Goal: Transaction & Acquisition: Purchase product/service

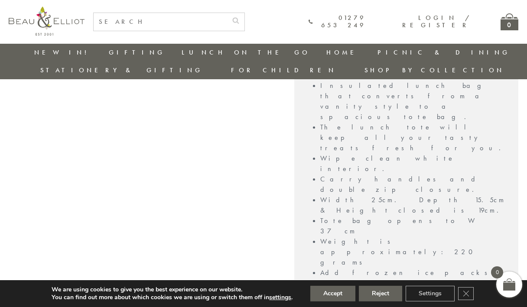
scroll to position [720, 2]
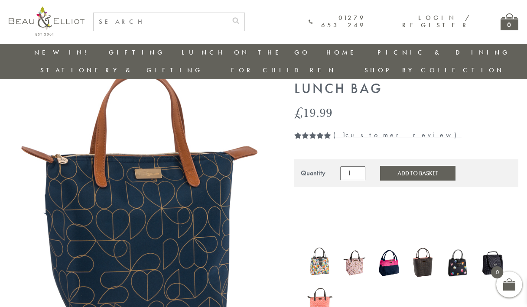
scroll to position [186, 0]
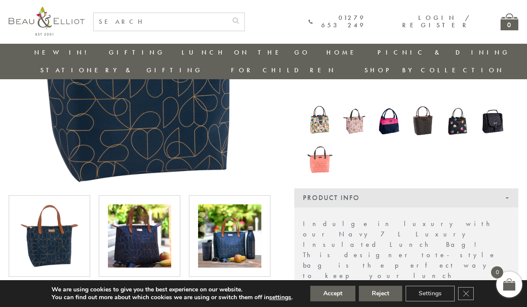
click at [118, 215] on img at bounding box center [139, 236] width 63 height 63
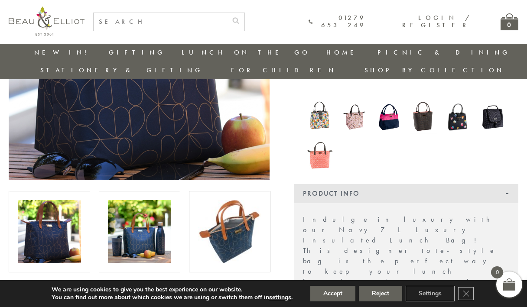
scroll to position [191, 1]
click at [134, 208] on img at bounding box center [139, 231] width 63 height 63
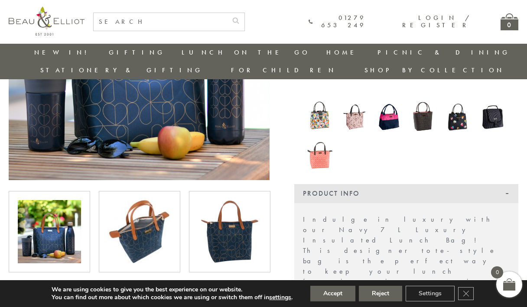
click at [137, 210] on img at bounding box center [139, 231] width 63 height 63
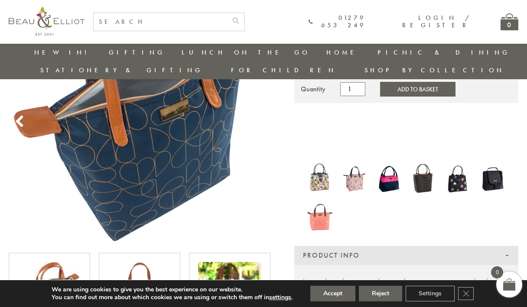
scroll to position [129, 0]
click at [356, 162] on img at bounding box center [355, 178] width 26 height 33
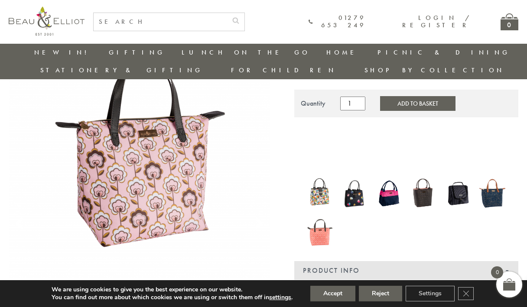
scroll to position [92, 5]
click at [481, 176] on img at bounding box center [492, 193] width 26 height 34
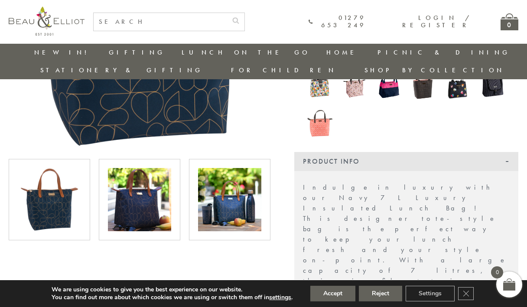
scroll to position [225, 0]
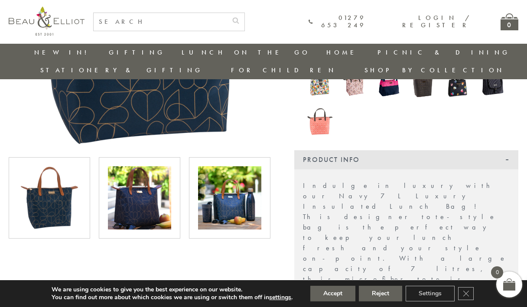
click at [215, 201] on img at bounding box center [229, 197] width 63 height 63
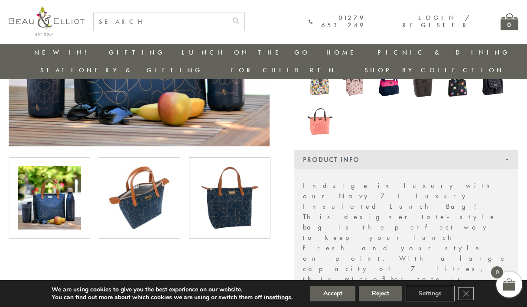
click at [142, 189] on img at bounding box center [139, 197] width 63 height 63
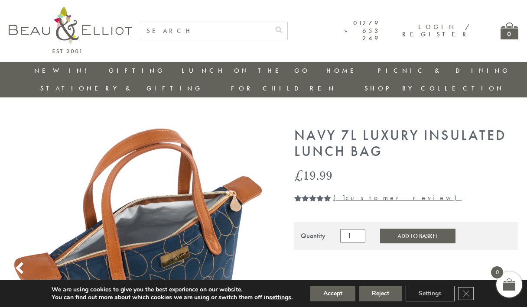
scroll to position [0, 0]
click at [418, 229] on button "Add to Basket" at bounding box center [417, 236] width 75 height 15
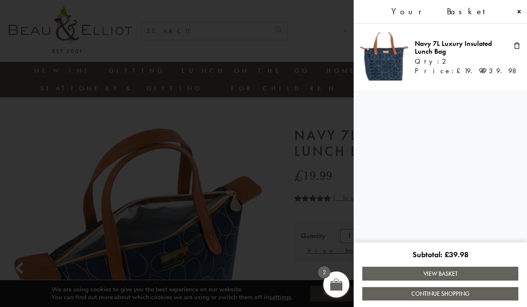
click at [431, 274] on link "View Basket" at bounding box center [440, 273] width 156 height 13
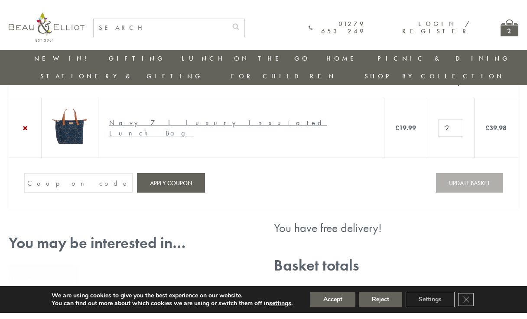
scroll to position [49, 0]
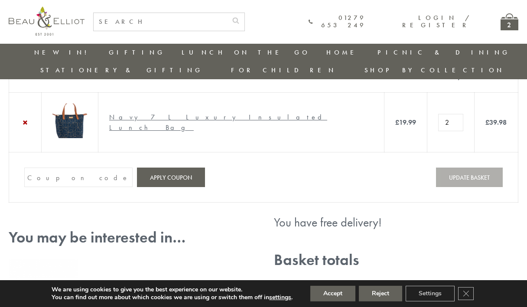
click at [438, 114] on input "2" at bounding box center [450, 122] width 25 height 17
type input "1"
click at [438, 114] on input "1" at bounding box center [450, 122] width 25 height 17
click at [379, 165] on td "Coupon: Apply coupon Update basket" at bounding box center [263, 178] width 509 height 50
click at [461, 173] on button "Update basket" at bounding box center [469, 178] width 67 height 20
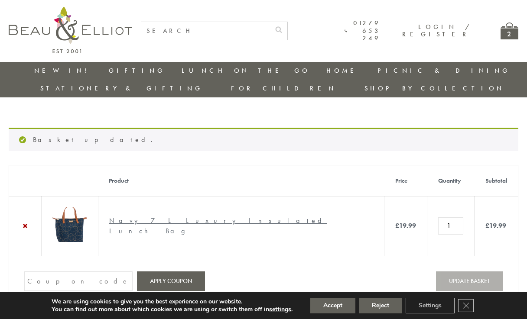
scroll to position [0, 0]
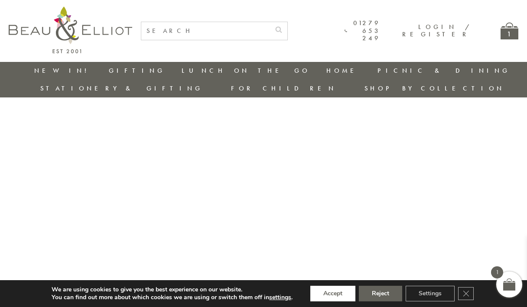
click at [328, 297] on button "Accept" at bounding box center [332, 294] width 45 height 16
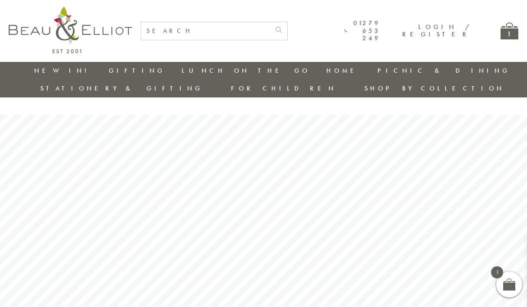
click at [512, 31] on div "1" at bounding box center [510, 31] width 18 height 17
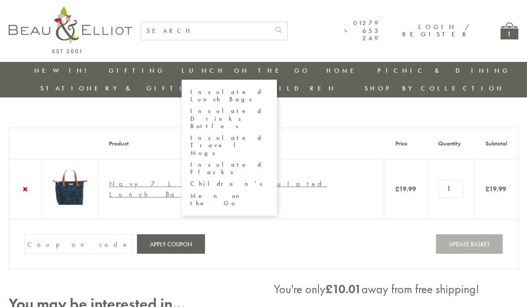
scroll to position [0, 5]
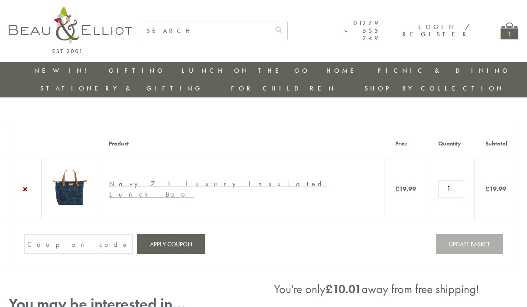
click at [82, 22] on img at bounding box center [71, 30] width 124 height 47
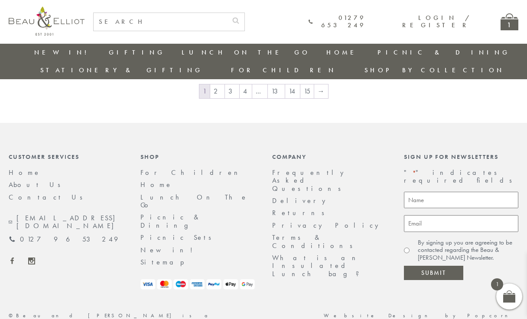
scroll to position [1176, 0]
click at [281, 169] on link "Frequently Asked Questions" at bounding box center [310, 181] width 76 height 25
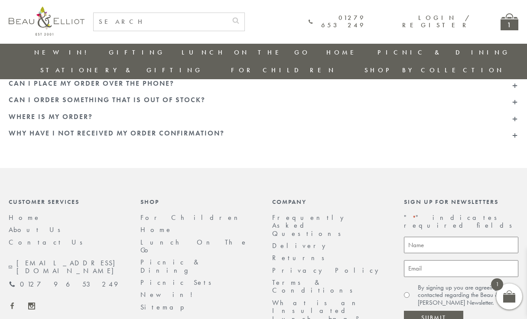
scroll to position [134, 0]
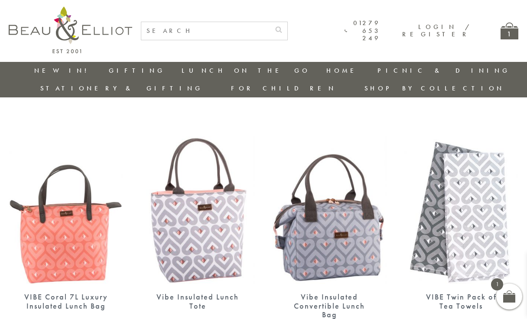
click at [210, 210] on img at bounding box center [197, 211] width 114 height 148
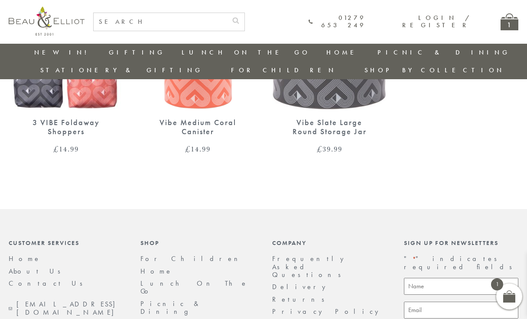
scroll to position [683, 0]
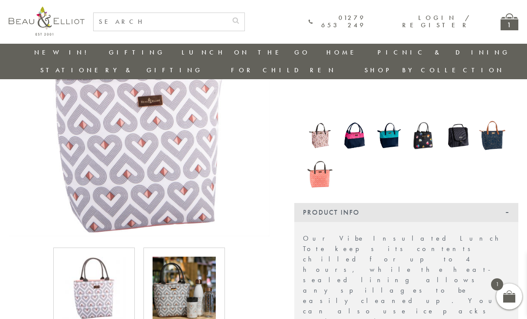
scroll to position [204, 0]
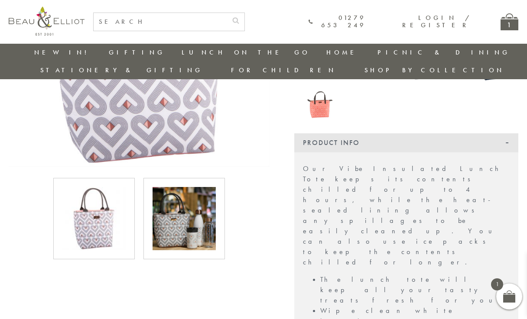
click at [191, 202] on img at bounding box center [184, 218] width 63 height 63
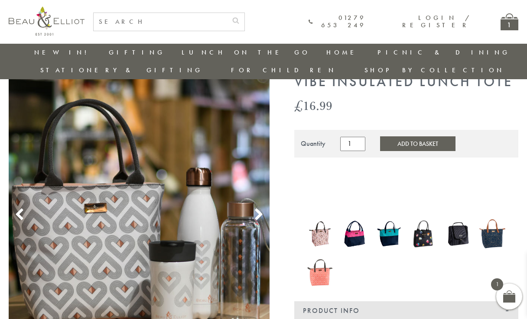
scroll to position [35, 0]
